Goal: Information Seeking & Learning: Learn about a topic

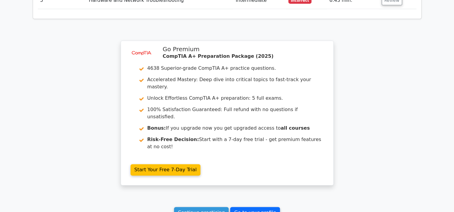
scroll to position [884, 0]
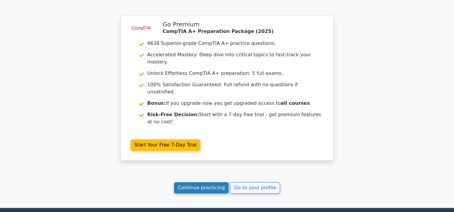
click at [197, 182] on link "Continue practicing" at bounding box center [201, 187] width 55 height 11
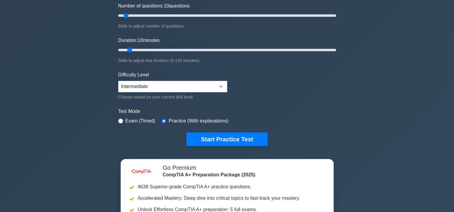
scroll to position [120, 0]
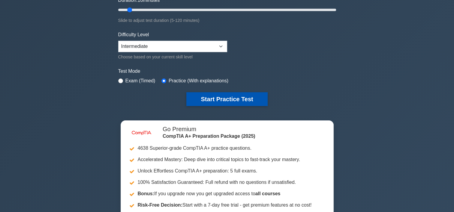
click at [230, 98] on button "Start Practice Test" at bounding box center [226, 99] width 81 height 14
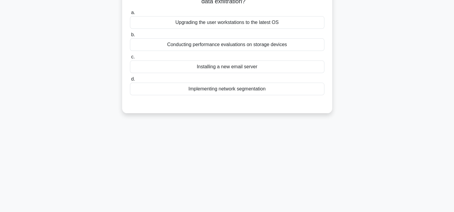
scroll to position [20, 0]
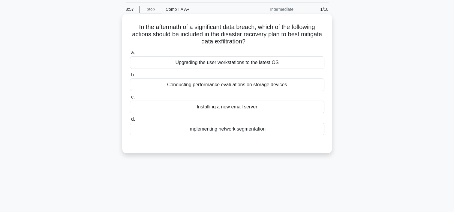
click at [248, 61] on div "Upgrading the user workstations to the latest OS" at bounding box center [227, 62] width 194 height 13
click at [130, 55] on input "a. Upgrading the user workstations to the latest OS" at bounding box center [130, 53] width 0 height 4
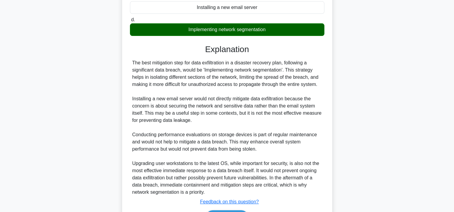
scroll to position [140, 0]
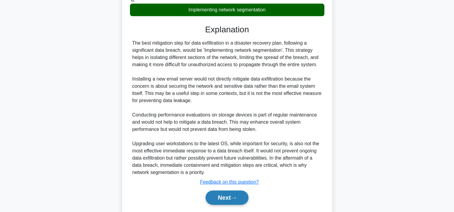
click at [234, 195] on button "Next" at bounding box center [226, 198] width 43 height 14
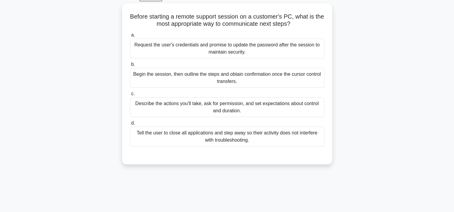
scroll to position [12, 0]
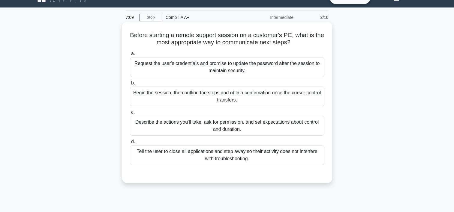
click at [233, 123] on div "Describe the actions you'll take, ask for permission, and set expectations abou…" at bounding box center [227, 126] width 194 height 20
click at [130, 115] on input "c. Describe the actions you'll take, ask for permission, and set expectations a…" at bounding box center [130, 113] width 0 height 4
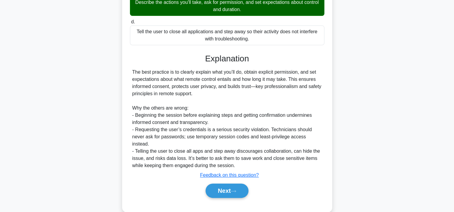
scroll to position [135, 0]
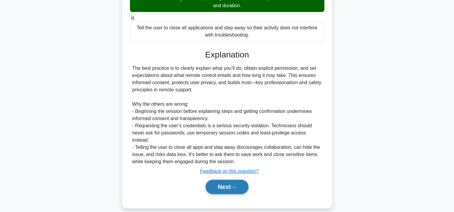
click at [221, 180] on button "Next" at bounding box center [226, 187] width 43 height 14
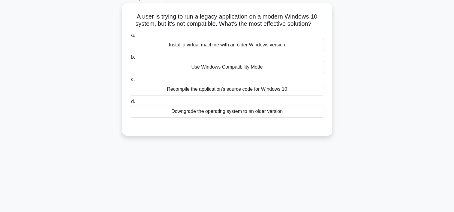
scroll to position [0, 0]
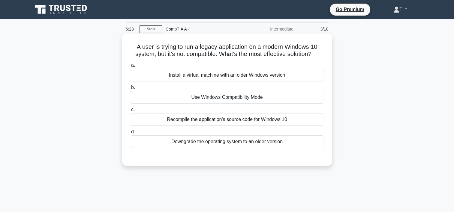
click at [244, 100] on div "Use Windows Compatibility Mode" at bounding box center [227, 97] width 194 height 13
click at [130, 90] on input "b. Use Windows Compatibility Mode" at bounding box center [130, 88] width 0 height 4
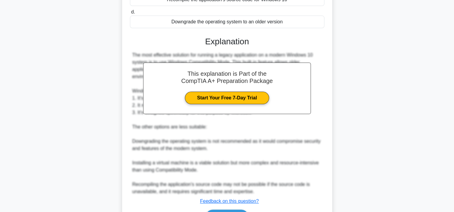
scroll to position [157, 0]
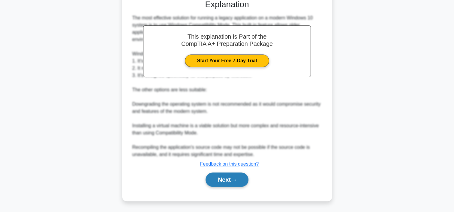
click at [235, 175] on button "Next" at bounding box center [226, 180] width 43 height 14
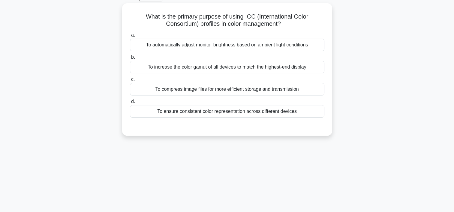
scroll to position [12, 0]
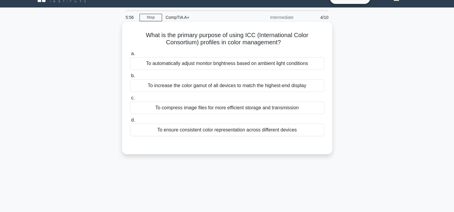
click at [257, 129] on div "To ensure consistent color representation across different devices" at bounding box center [227, 130] width 194 height 13
click at [130, 122] on input "d. To ensure consistent color representation across different devices" at bounding box center [130, 120] width 0 height 4
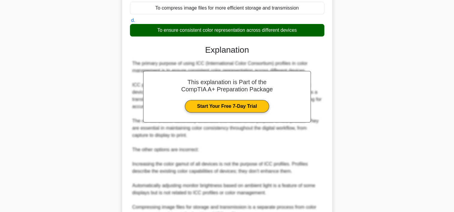
scroll to position [171, 0]
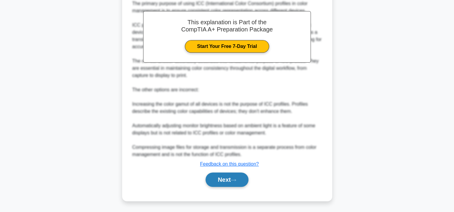
click at [238, 177] on button "Next" at bounding box center [226, 180] width 43 height 14
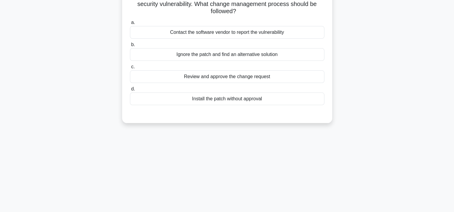
scroll to position [12, 0]
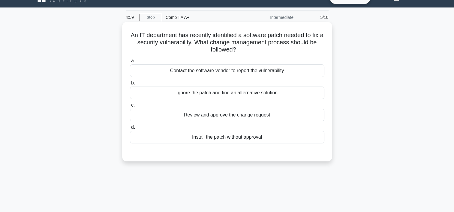
click at [234, 115] on div "Review and approve the change request" at bounding box center [227, 115] width 194 height 13
click at [130, 107] on input "c. Review and approve the change request" at bounding box center [130, 105] width 0 height 4
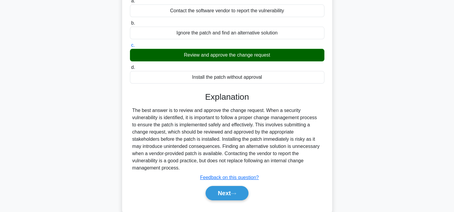
scroll to position [92, 0]
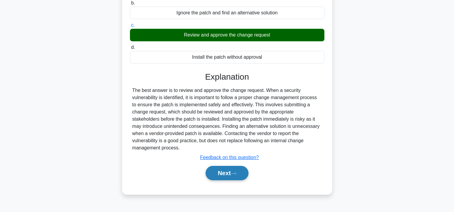
click at [229, 166] on button "Next" at bounding box center [226, 173] width 43 height 14
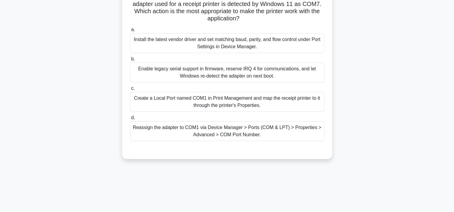
scroll to position [12, 0]
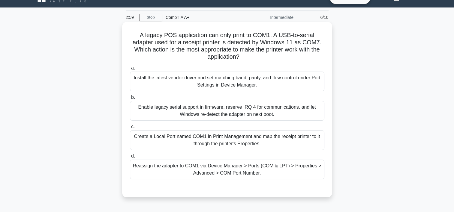
click at [237, 172] on div "Reassign the adapter to COM1 via Device Manager > Ports (COM & LPT) > Propertie…" at bounding box center [227, 170] width 194 height 20
click at [130, 158] on input "d. Reassign the adapter to COM1 via Device Manager > Ports (COM & LPT) > Proper…" at bounding box center [130, 156] width 0 height 4
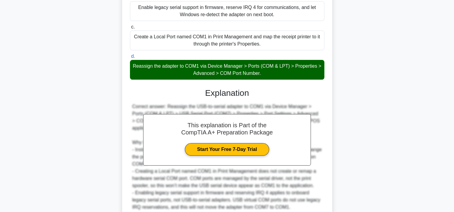
scroll to position [164, 0]
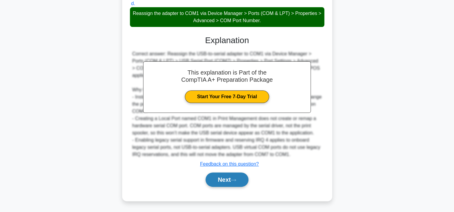
click at [229, 178] on button "Next" at bounding box center [226, 180] width 43 height 14
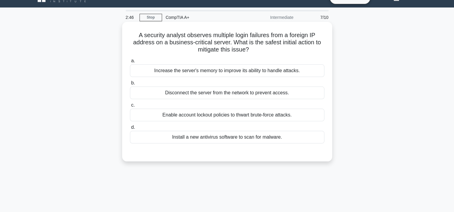
scroll to position [0, 0]
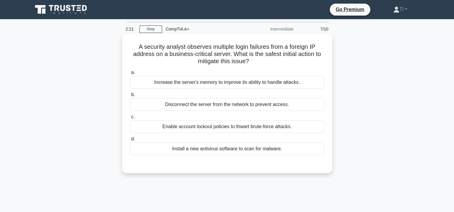
click at [263, 127] on div "Enable account lockout policies to thwart brute-force attacks." at bounding box center [227, 127] width 194 height 13
click at [130, 119] on input "c. Enable account lockout policies to thwart brute-force attacks." at bounding box center [130, 117] width 0 height 4
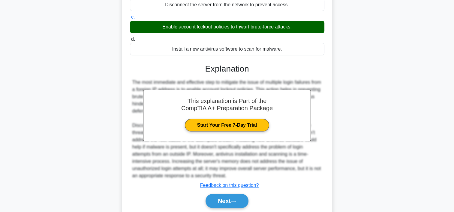
scroll to position [128, 0]
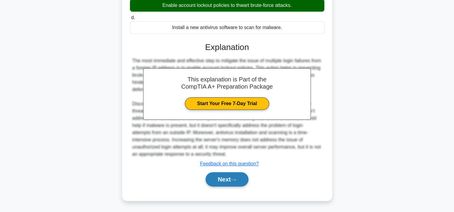
click at [227, 179] on button "Next" at bounding box center [226, 179] width 43 height 14
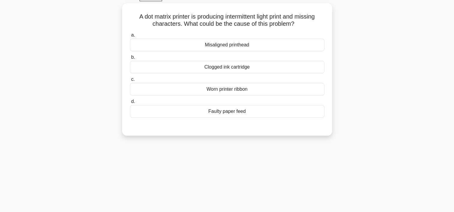
scroll to position [12, 0]
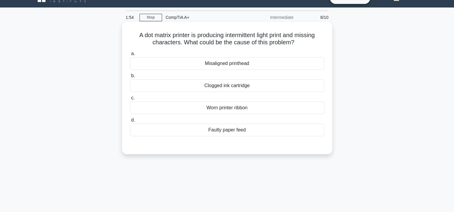
click at [238, 108] on div "Worn printer ribbon" at bounding box center [227, 108] width 194 height 13
click at [130, 100] on input "c. Worn printer ribbon" at bounding box center [130, 98] width 0 height 4
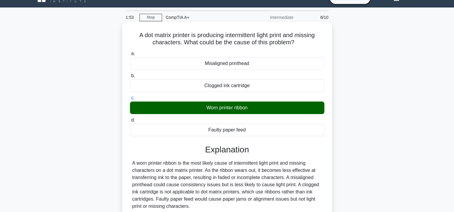
scroll to position [92, 0]
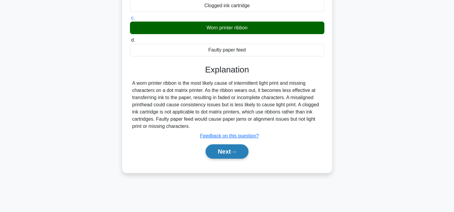
click at [239, 151] on button "Next" at bounding box center [226, 151] width 43 height 14
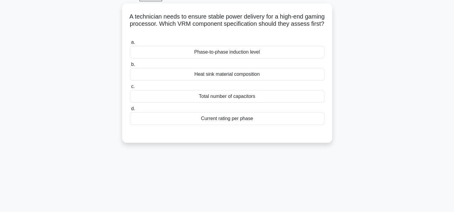
scroll to position [12, 0]
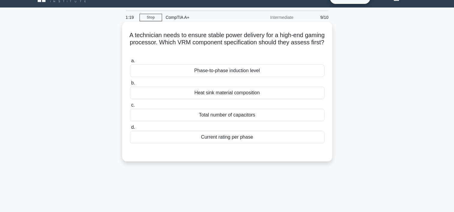
click at [249, 138] on div "Current rating per phase" at bounding box center [227, 137] width 194 height 13
click at [130, 129] on input "d. Current rating per phase" at bounding box center [130, 128] width 0 height 4
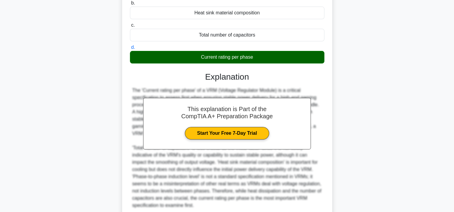
scroll to position [143, 0]
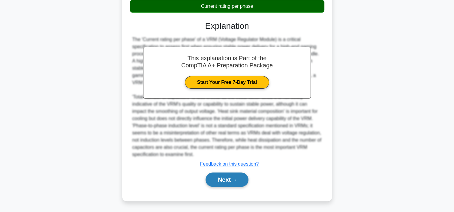
click at [243, 176] on button "Next" at bounding box center [226, 180] width 43 height 14
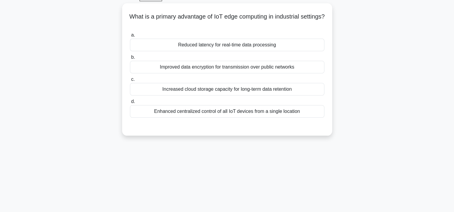
scroll to position [12, 0]
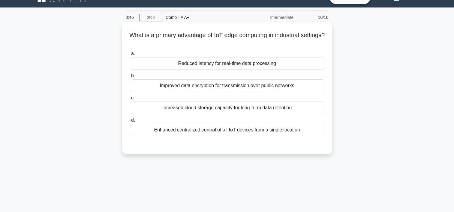
click at [273, 131] on div "Enhanced centralized control of all IoT devices from a single location" at bounding box center [227, 130] width 194 height 13
click at [130, 122] on input "d. Enhanced centralized control of all IoT devices from a single location" at bounding box center [130, 120] width 0 height 4
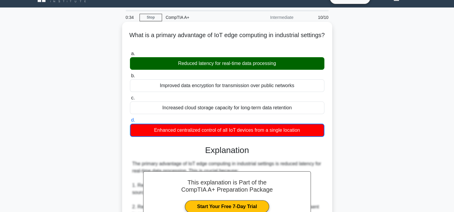
drag, startPoint x: 140, startPoint y: 34, endPoint x: 280, endPoint y: 61, distance: 142.0
click at [280, 61] on div "What is a primary advantage of IoT edge computing in industrial settings? .spin…" at bounding box center [226, 206] width 205 height 364
drag, startPoint x: 280, startPoint y: 61, endPoint x: 228, endPoint y: 40, distance: 56.1
copy div "What is a primary advantage of IoT edge computing in industrial settings? .spin…"
